Goal: Find specific page/section: Find specific page/section

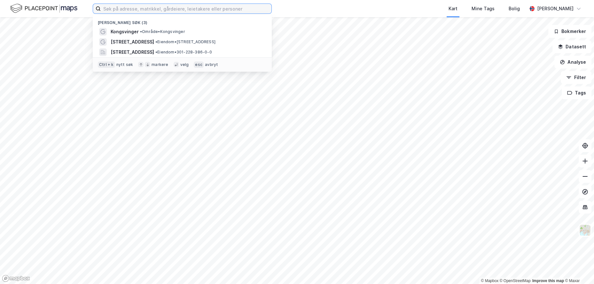
click at [219, 8] on input at bounding box center [186, 9] width 171 height 10
type input "kongsvinger"
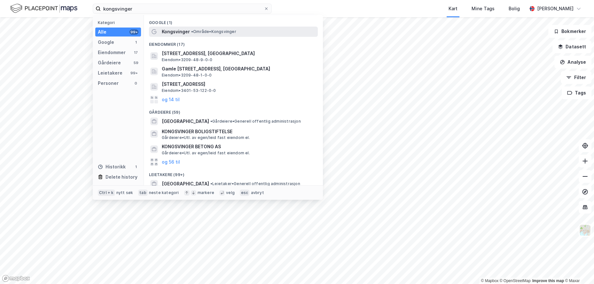
click at [219, 31] on span "• Område • [GEOGRAPHIC_DATA]" at bounding box center [213, 31] width 45 height 5
